Goal: Browse casually

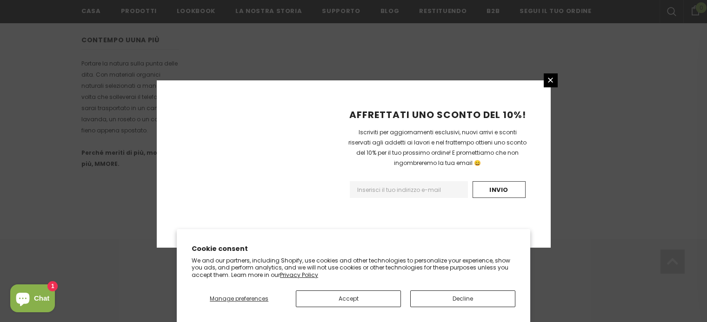
scroll to position [631, 0]
